Goal: Transaction & Acquisition: Purchase product/service

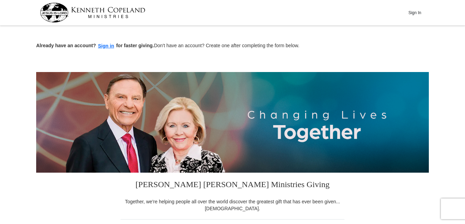
click at [414, 13] on button "Sign In" at bounding box center [414, 12] width 21 height 11
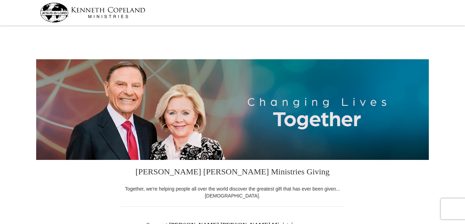
select select "WA"
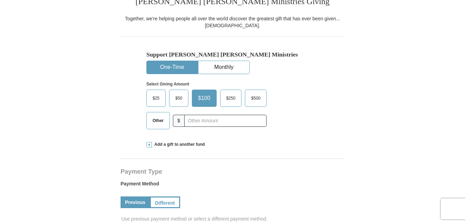
scroll to position [174, 0]
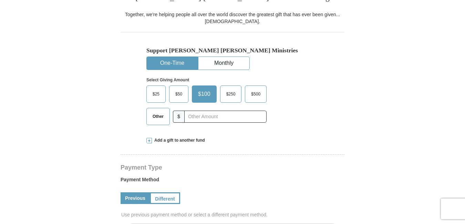
click at [154, 92] on span "$25" at bounding box center [156, 94] width 14 height 10
click at [0, 0] on input "$25" at bounding box center [0, 0] width 0 height 0
click at [128, 198] on link "Previous" at bounding box center [134, 198] width 29 height 12
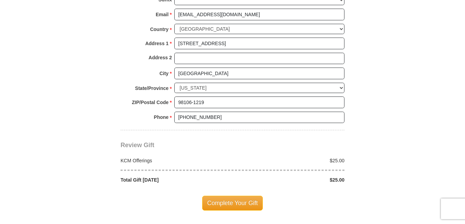
scroll to position [539, 0]
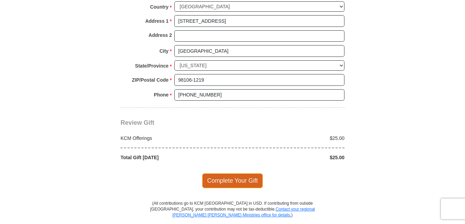
click at [212, 178] on span "Complete Your Gift" at bounding box center [232, 180] width 61 height 14
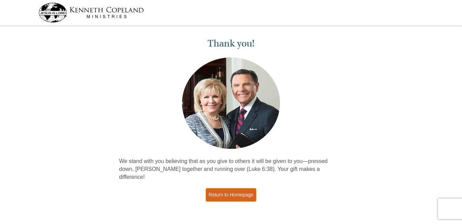
click at [218, 188] on link "Return to Homepage" at bounding box center [231, 194] width 51 height 13
